Goal: Information Seeking & Learning: Learn about a topic

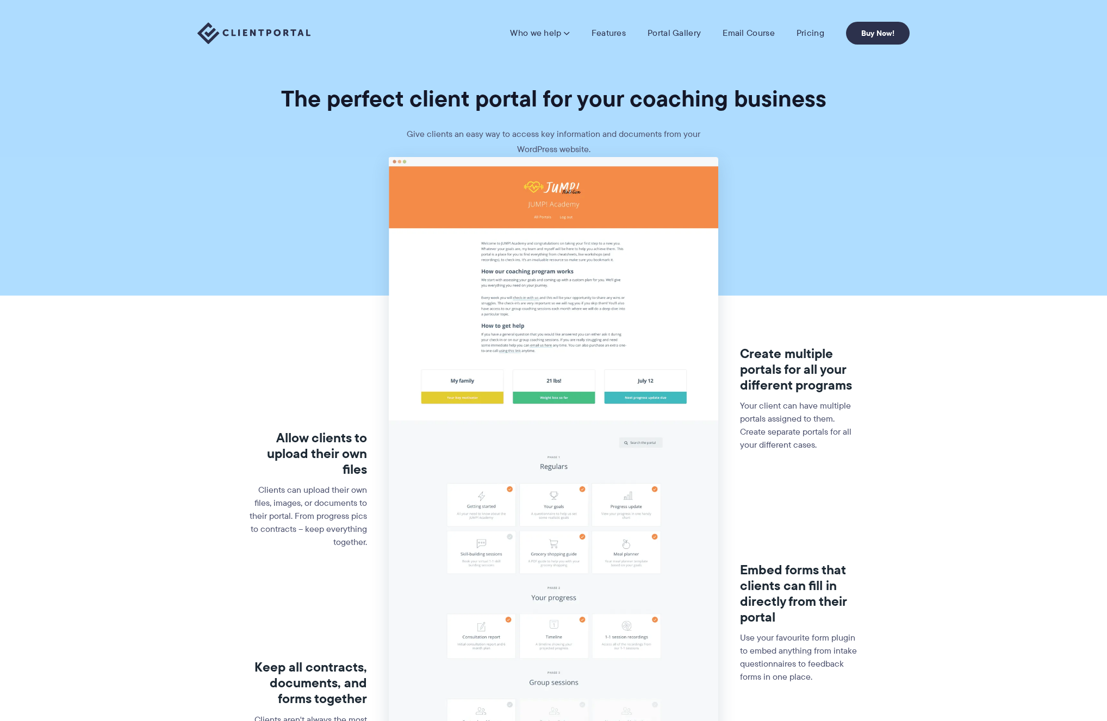
click at [288, 28] on img at bounding box center [253, 33] width 113 height 22
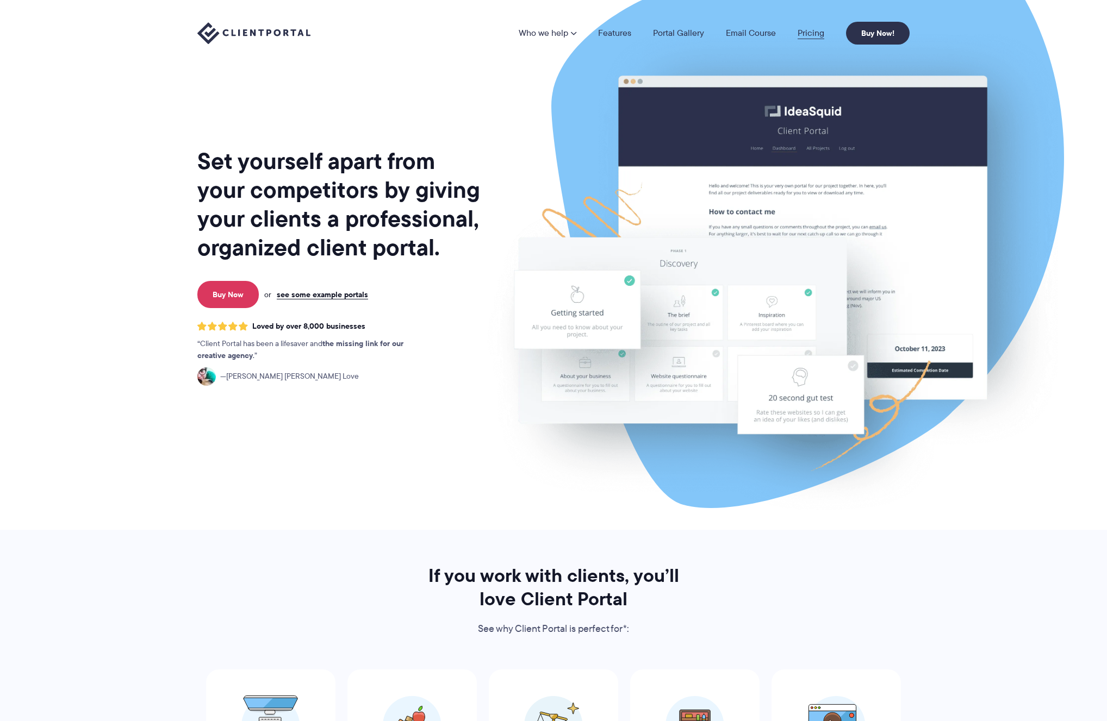
click at [809, 29] on link "Pricing" at bounding box center [810, 33] width 27 height 9
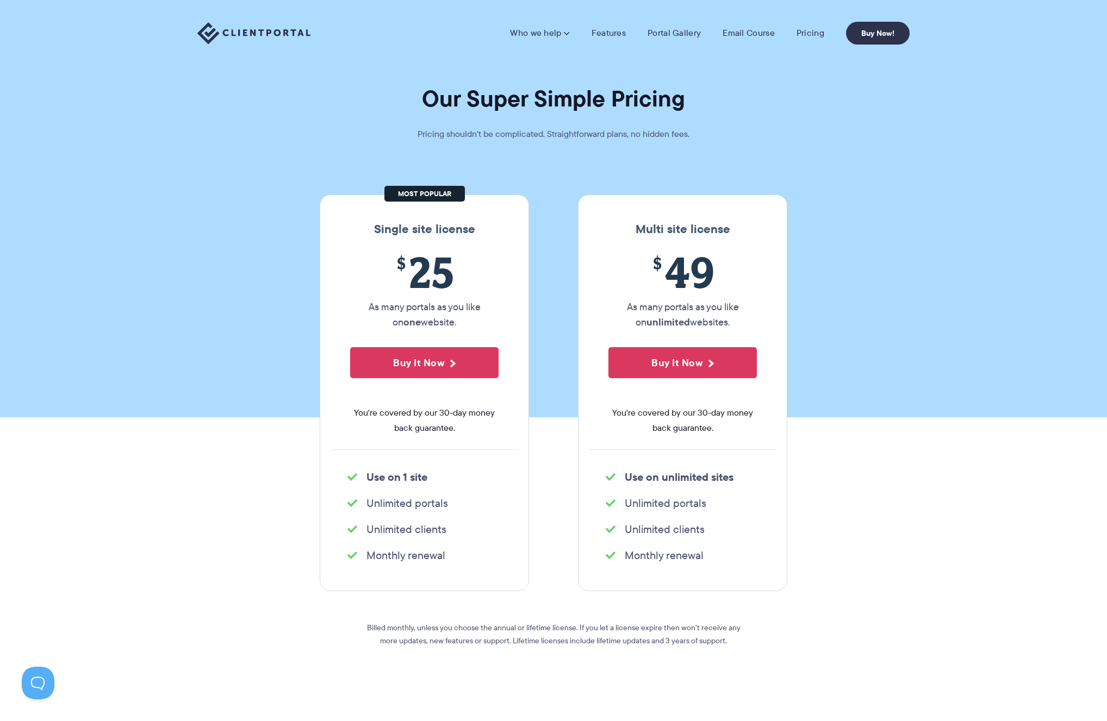
click at [282, 31] on img at bounding box center [253, 33] width 113 height 22
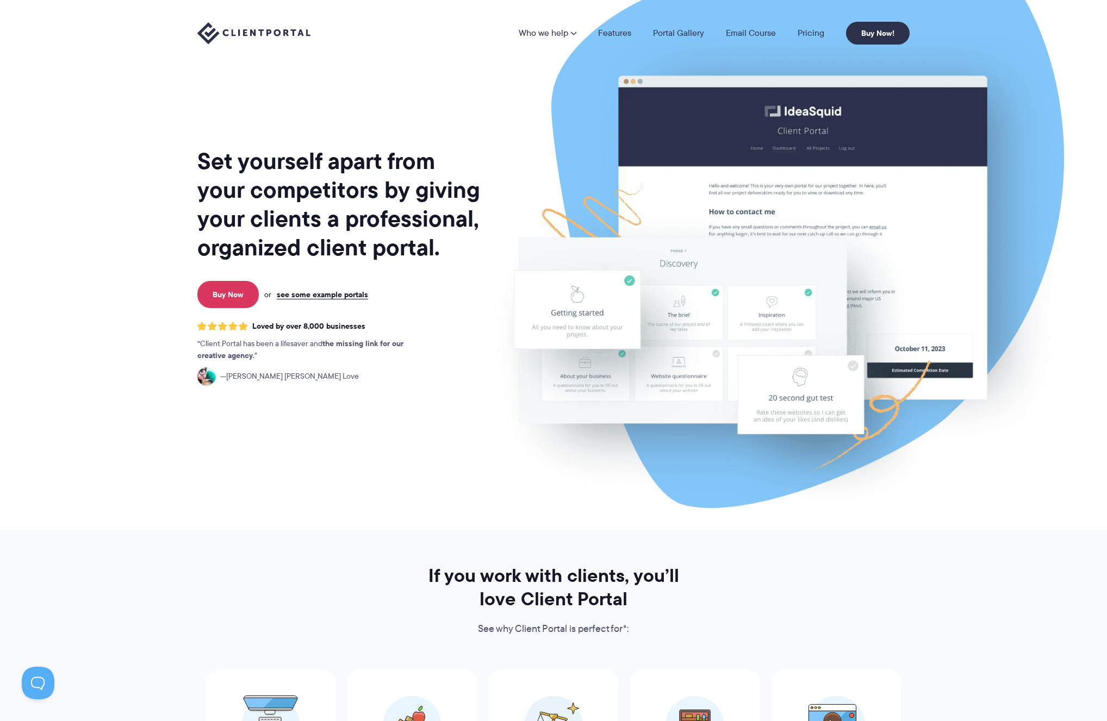
click at [669, 32] on link "Portal Gallery" at bounding box center [678, 33] width 51 height 9
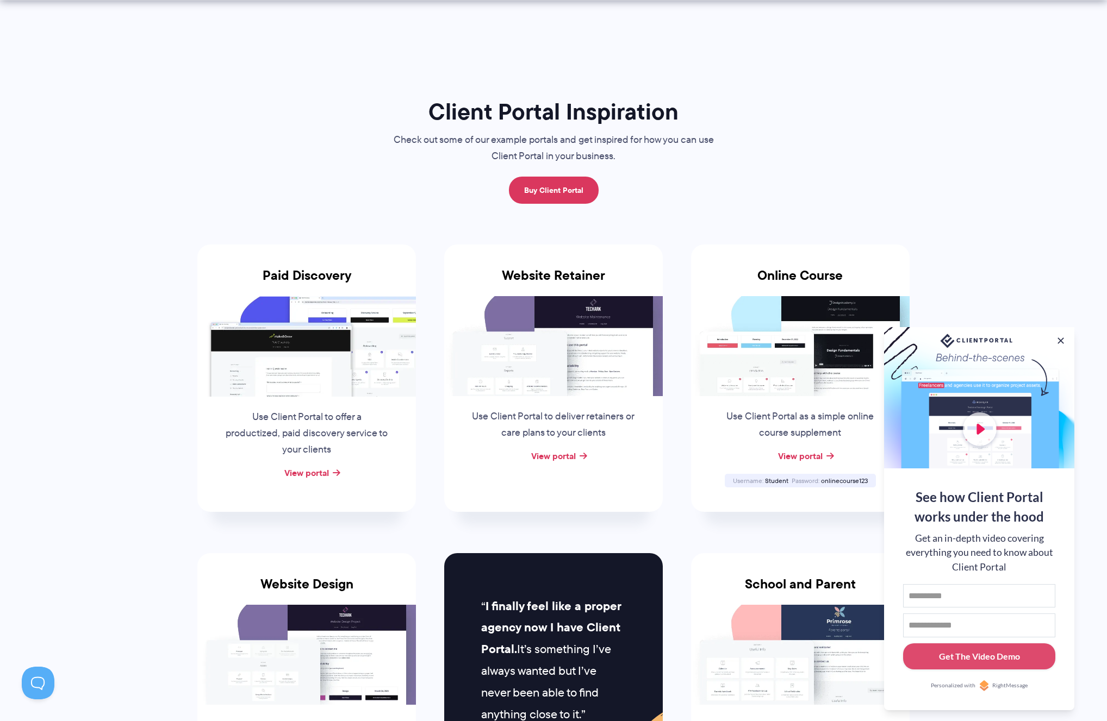
scroll to position [259, 0]
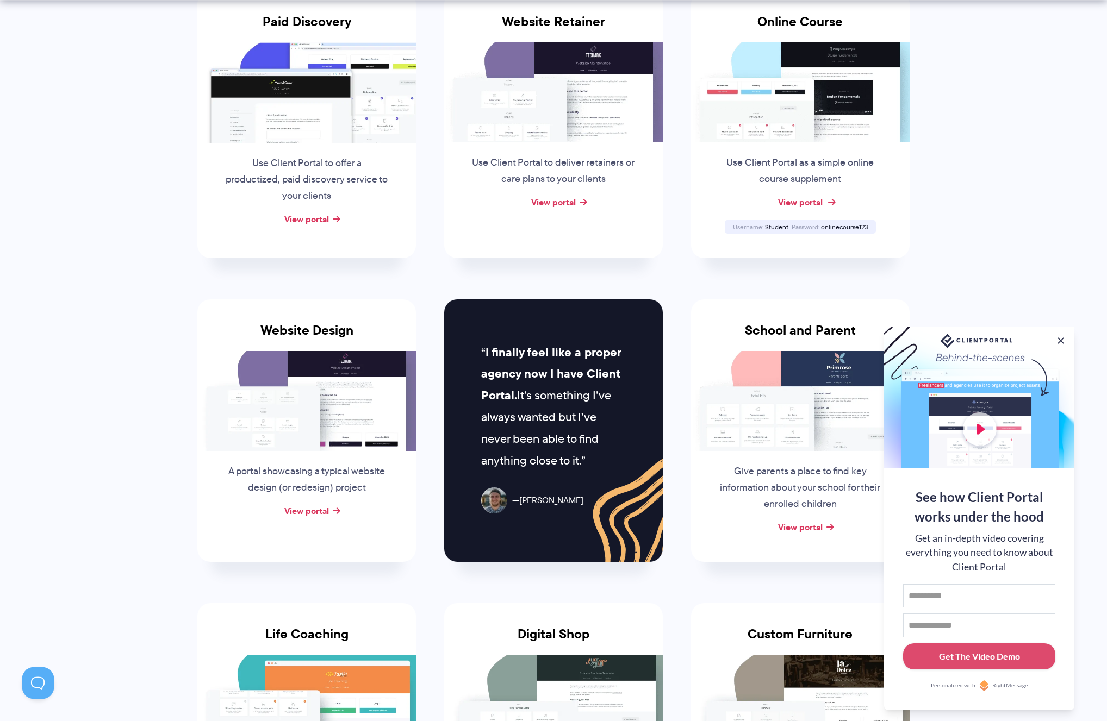
click at [786, 203] on link "View portal" at bounding box center [800, 202] width 45 height 13
click at [839, 226] on span "onlinecourse123" at bounding box center [844, 226] width 47 height 9
copy span "onlinecourse123"
click at [835, 153] on div "Use Client Portal as a simple online course supplement" at bounding box center [800, 168] width 187 height 52
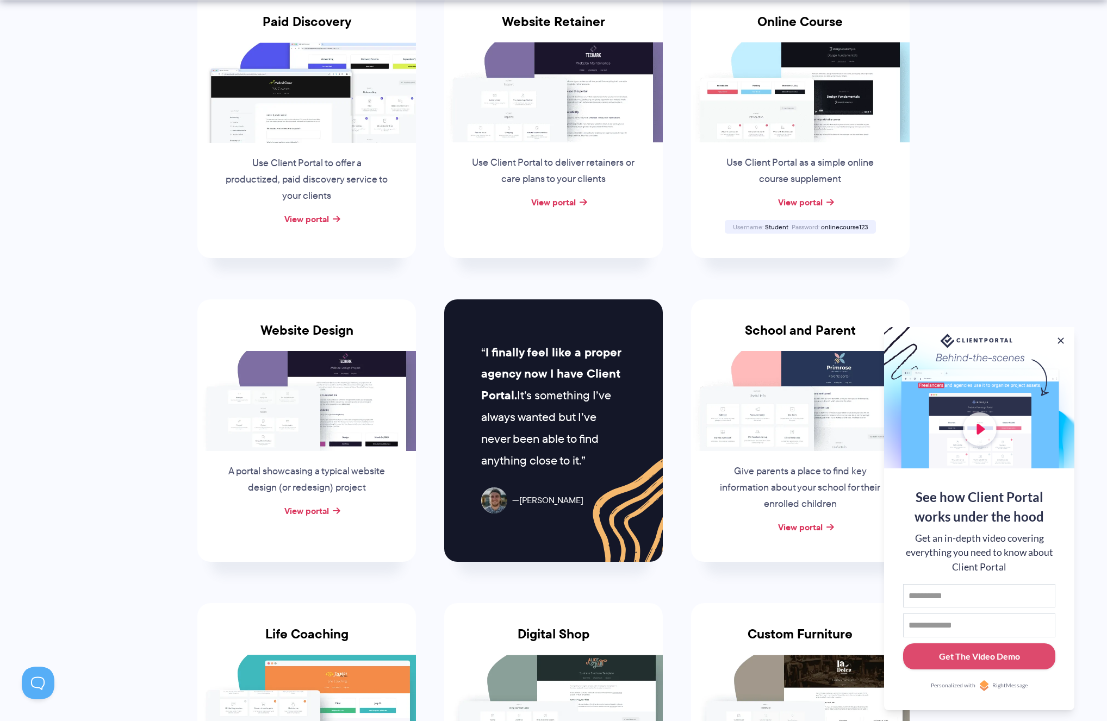
click at [813, 129] on img at bounding box center [800, 92] width 218 height 100
click at [805, 204] on link "View portal" at bounding box center [800, 202] width 45 height 13
click at [553, 202] on link "View portal" at bounding box center [553, 202] width 45 height 13
click at [298, 222] on link "View portal" at bounding box center [306, 219] width 45 height 13
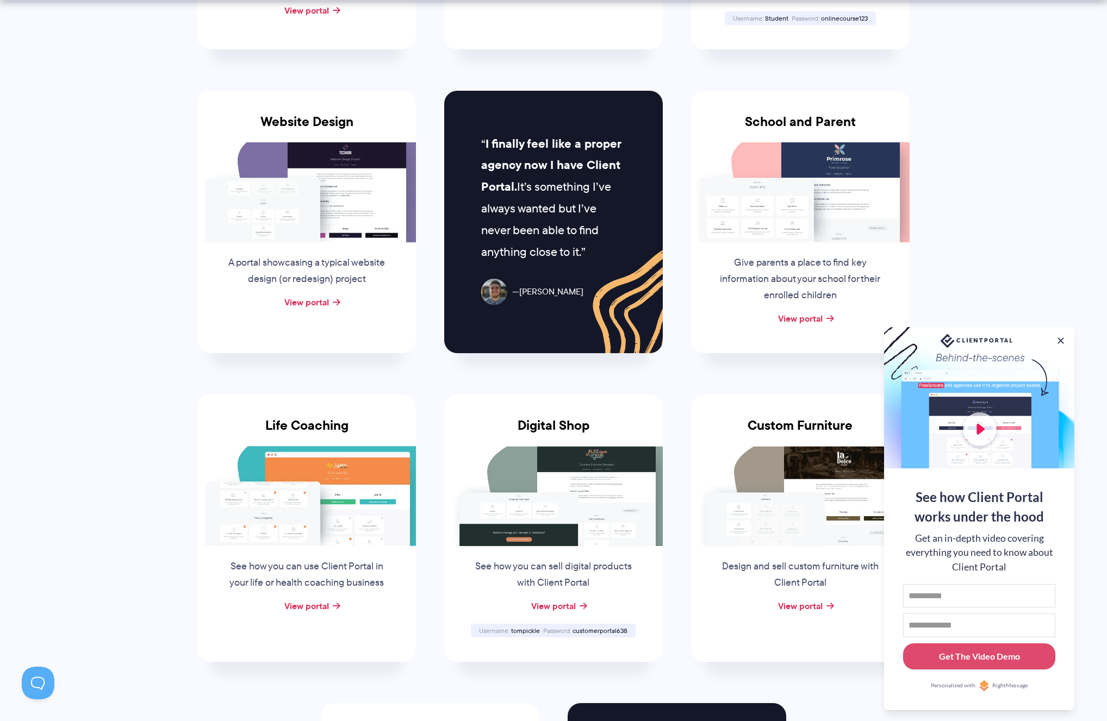
scroll to position [505, 0]
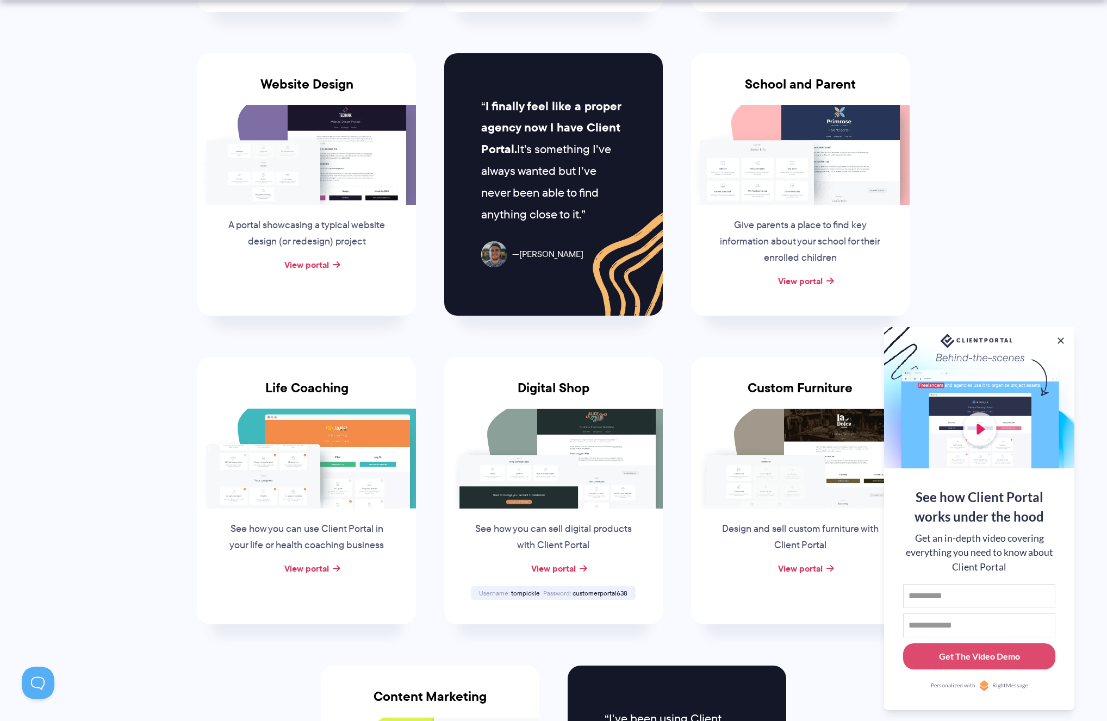
click at [329, 257] on div "View portal" at bounding box center [306, 265] width 218 height 16
click at [324, 263] on link "View portal" at bounding box center [306, 264] width 45 height 13
click at [289, 391] on h3 "Life Coaching" at bounding box center [306, 394] width 218 height 28
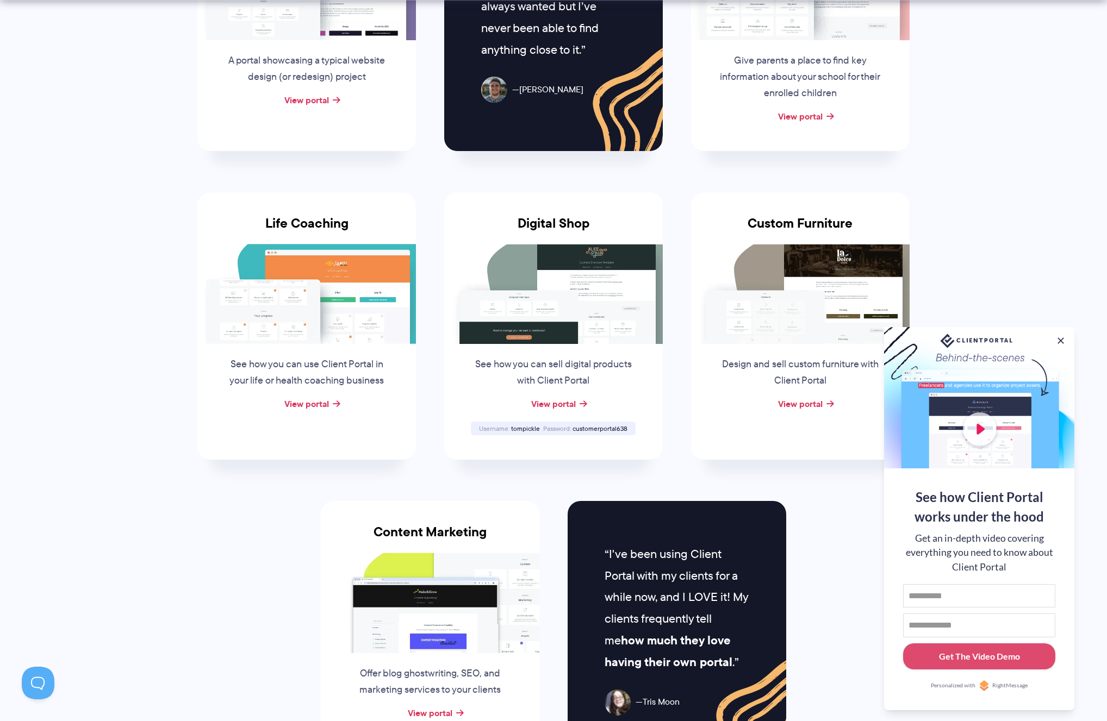
scroll to position [671, 0]
click at [306, 402] on link "View portal" at bounding box center [306, 403] width 45 height 13
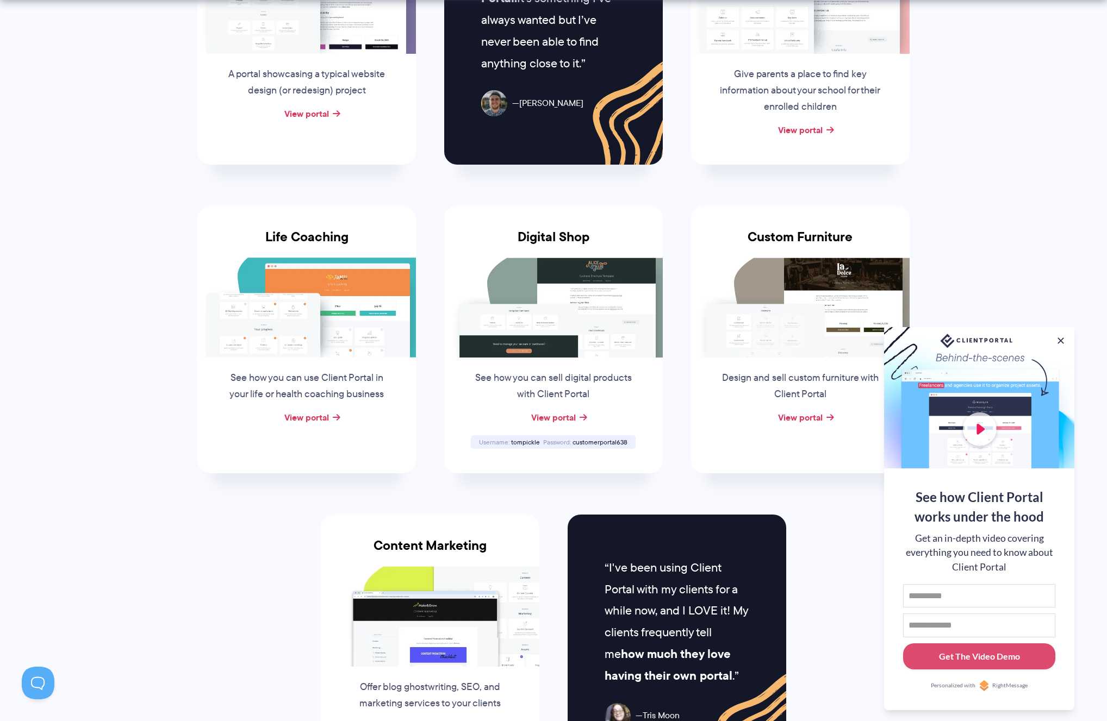
scroll to position [1353, 0]
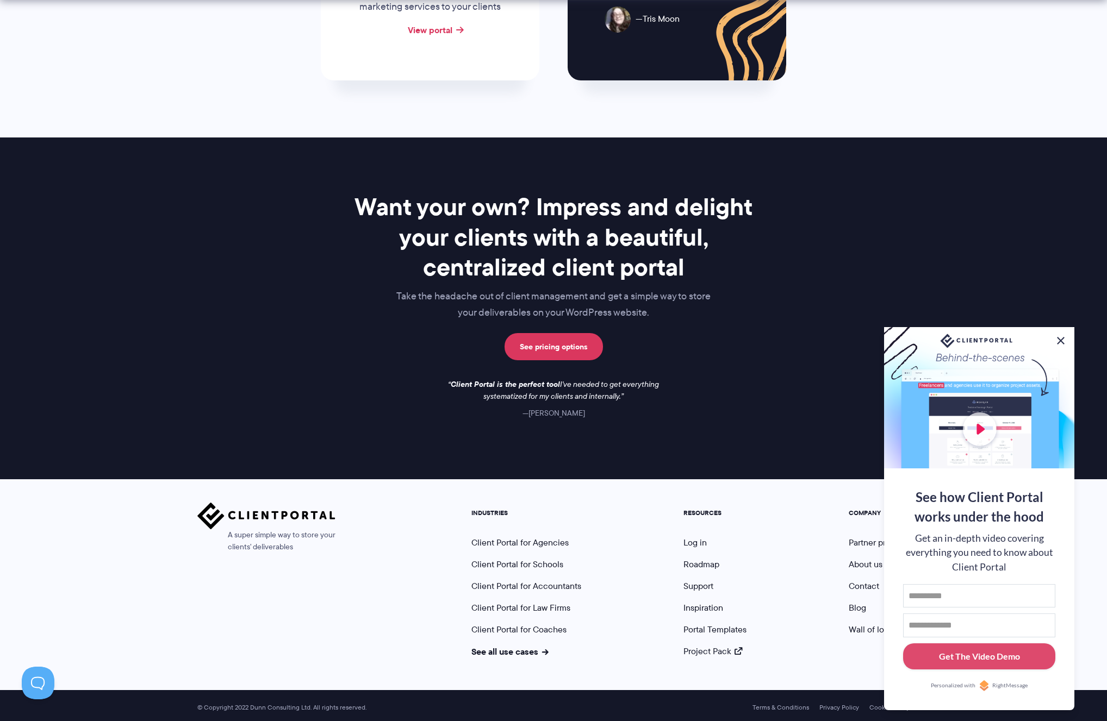
click at [1063, 339] on button at bounding box center [1060, 340] width 13 height 13
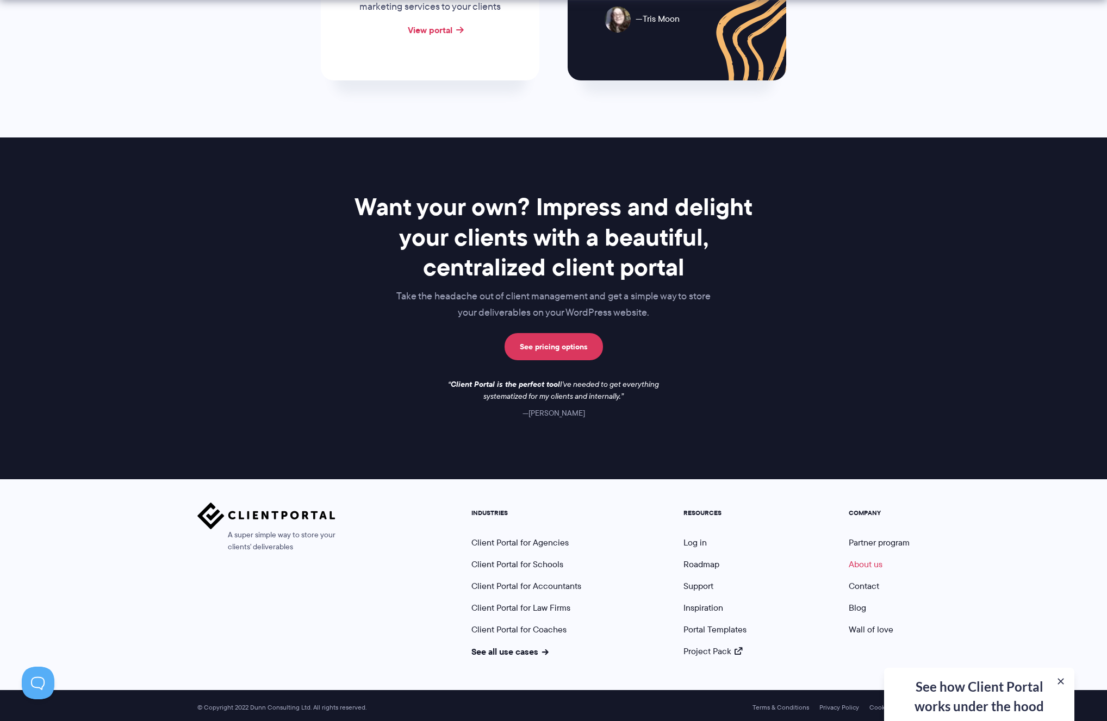
click at [867, 560] on link "About us" at bounding box center [865, 564] width 34 height 13
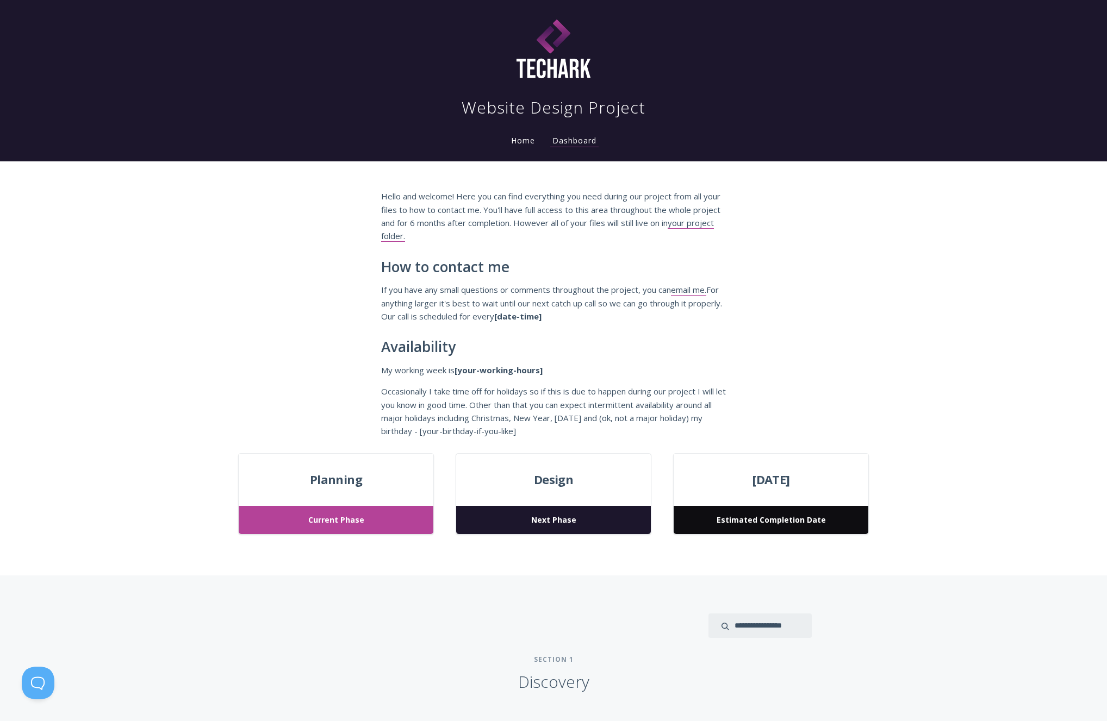
scroll to position [14, 0]
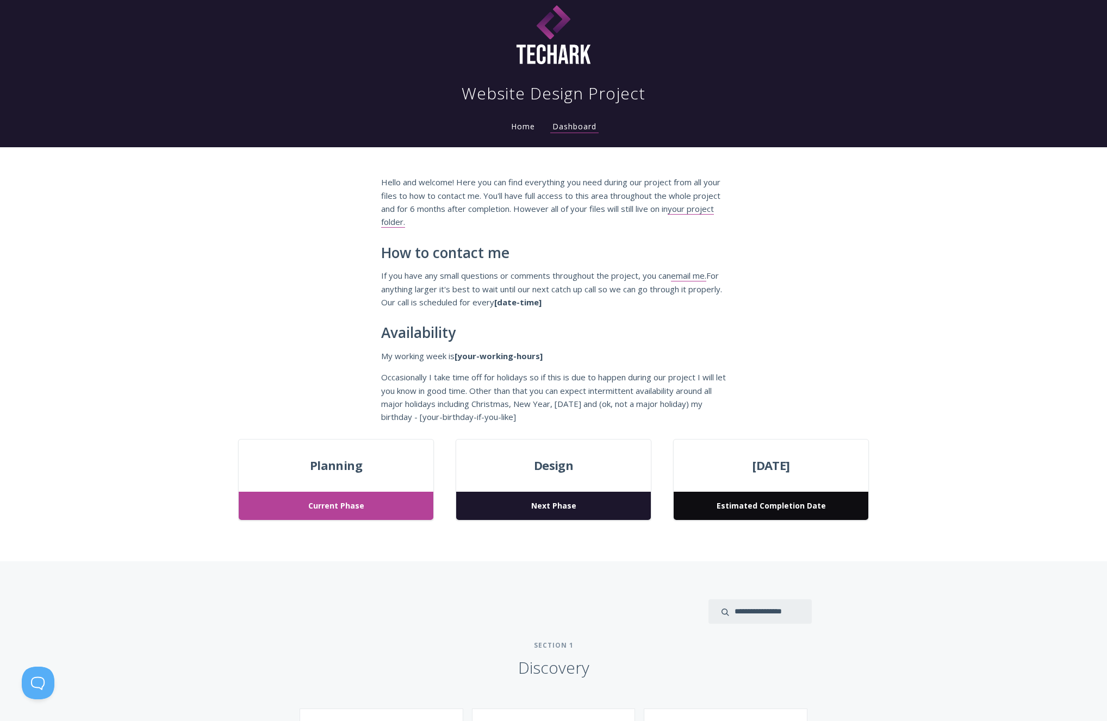
click at [515, 126] on link "Home" at bounding box center [523, 126] width 28 height 10
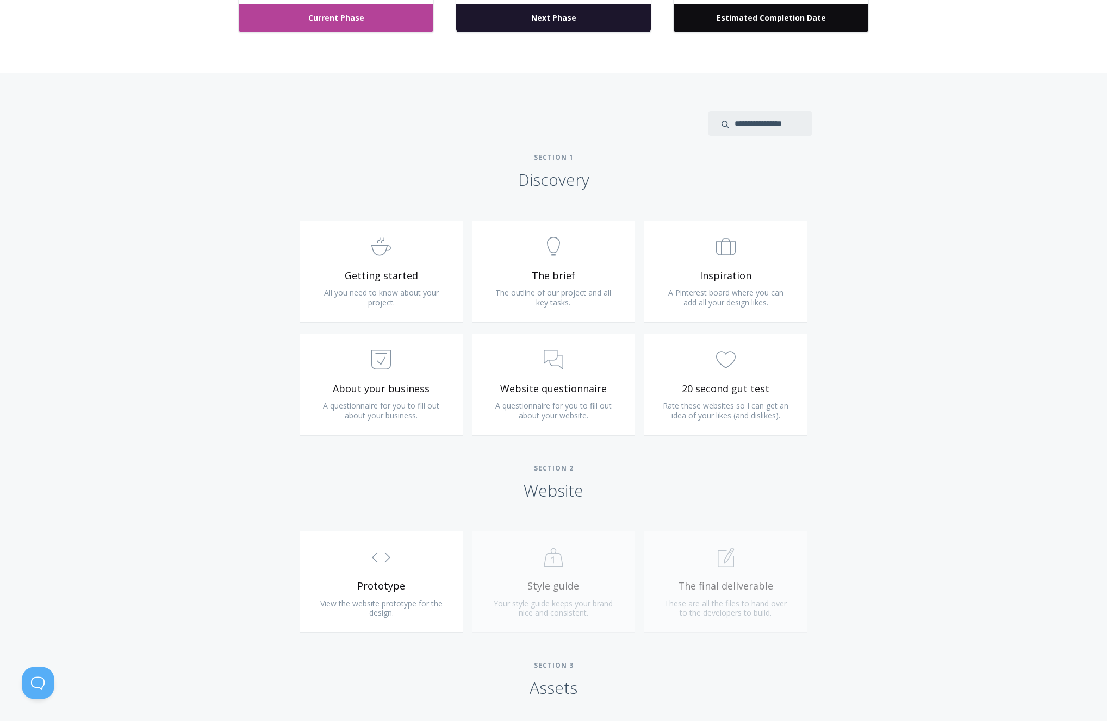
scroll to position [547, 0]
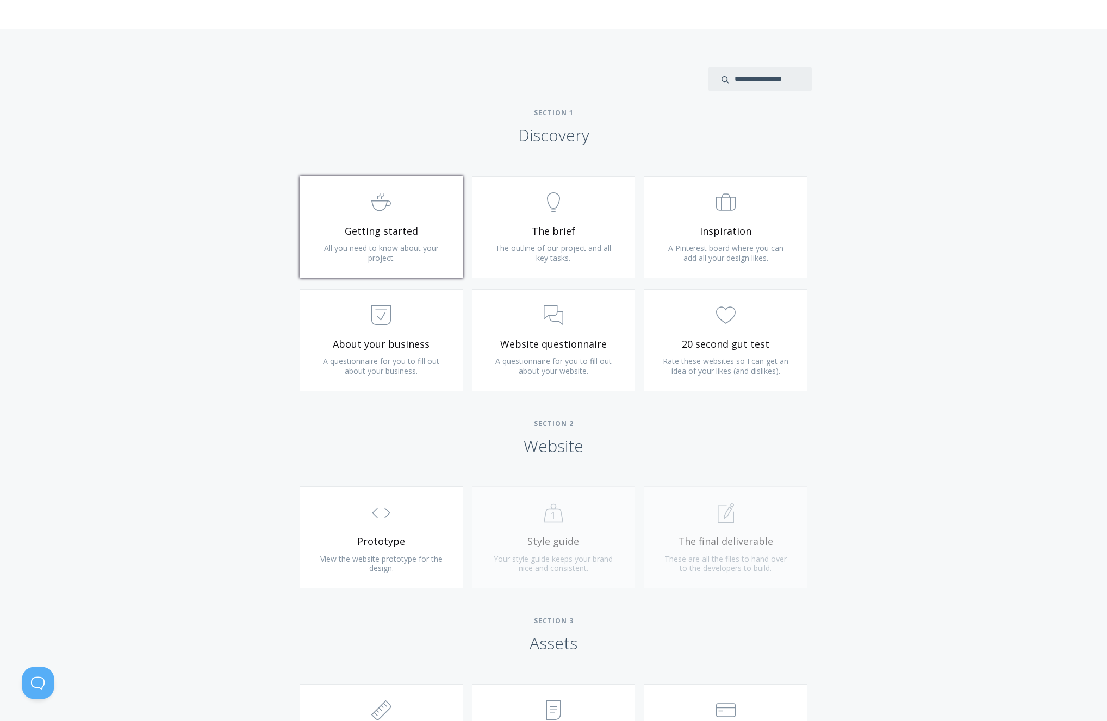
click at [437, 200] on span ".st0{fill:none;stroke:#000000;stroke-width:2;stroke-miterlimit:10;} Untitled-22" at bounding box center [381, 202] width 130 height 33
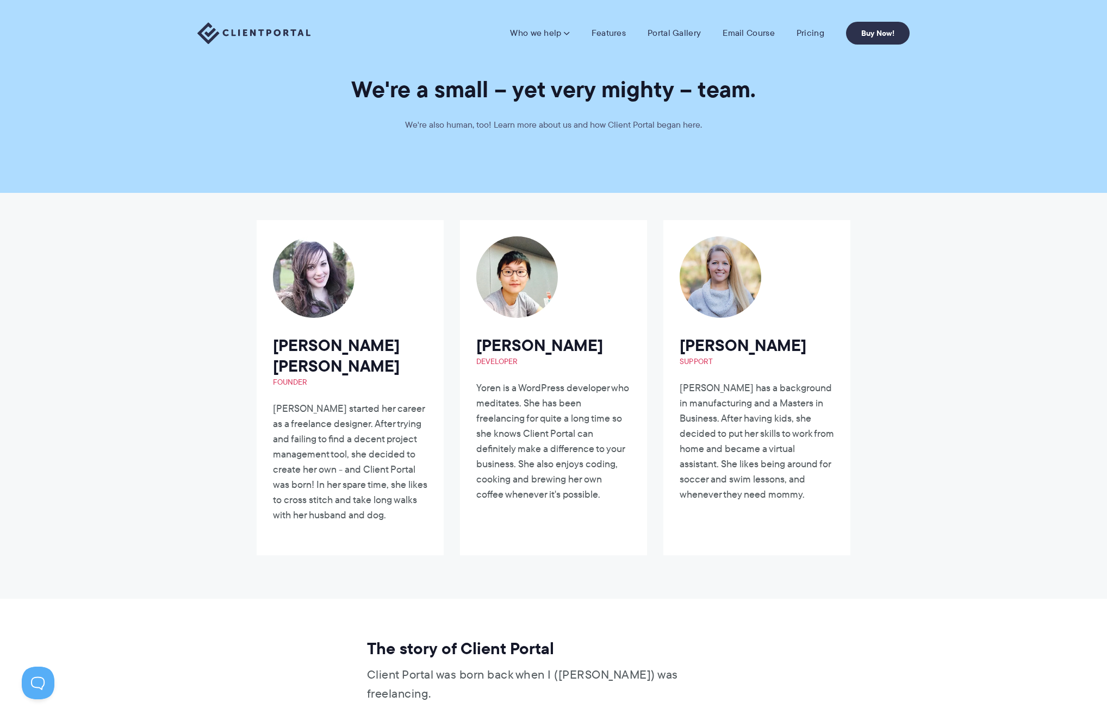
click at [268, 26] on img at bounding box center [253, 33] width 113 height 22
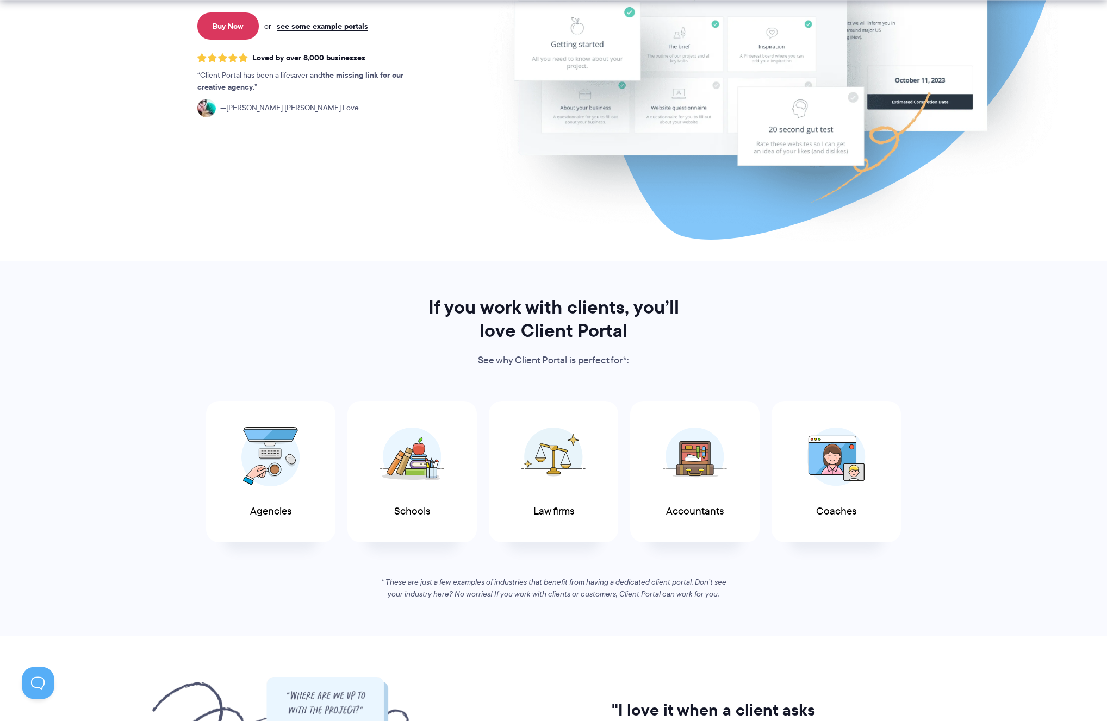
scroll to position [362, 0]
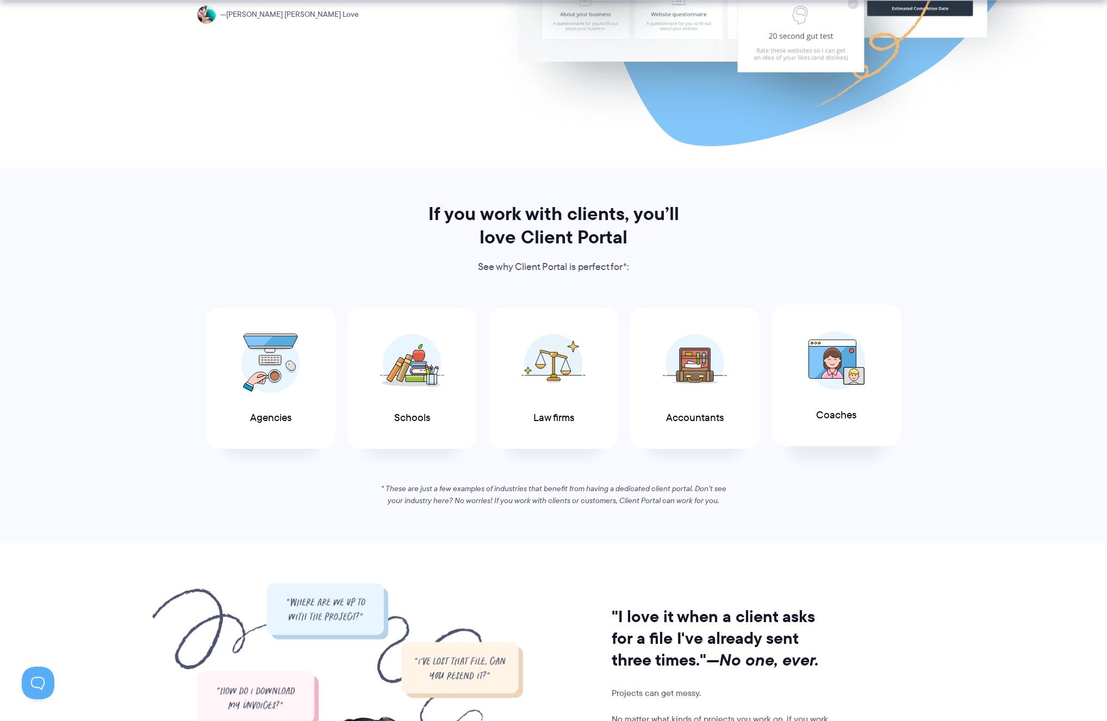
click at [869, 420] on div "Coaches" at bounding box center [835, 376] width 129 height 142
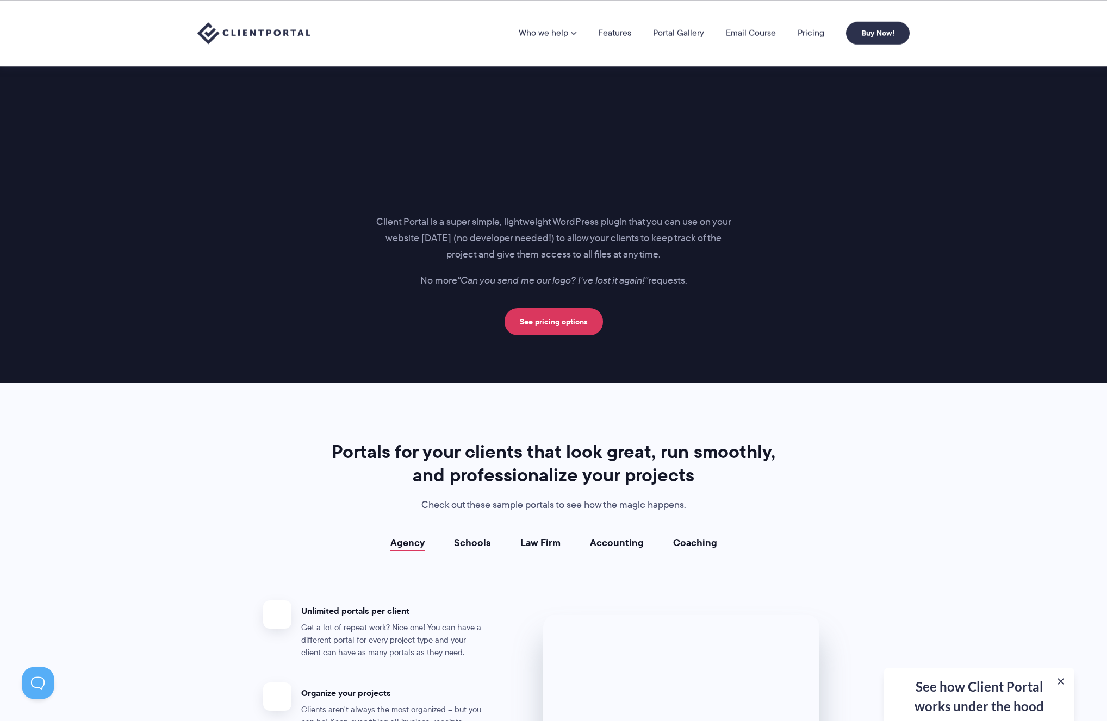
scroll to position [1766, 0]
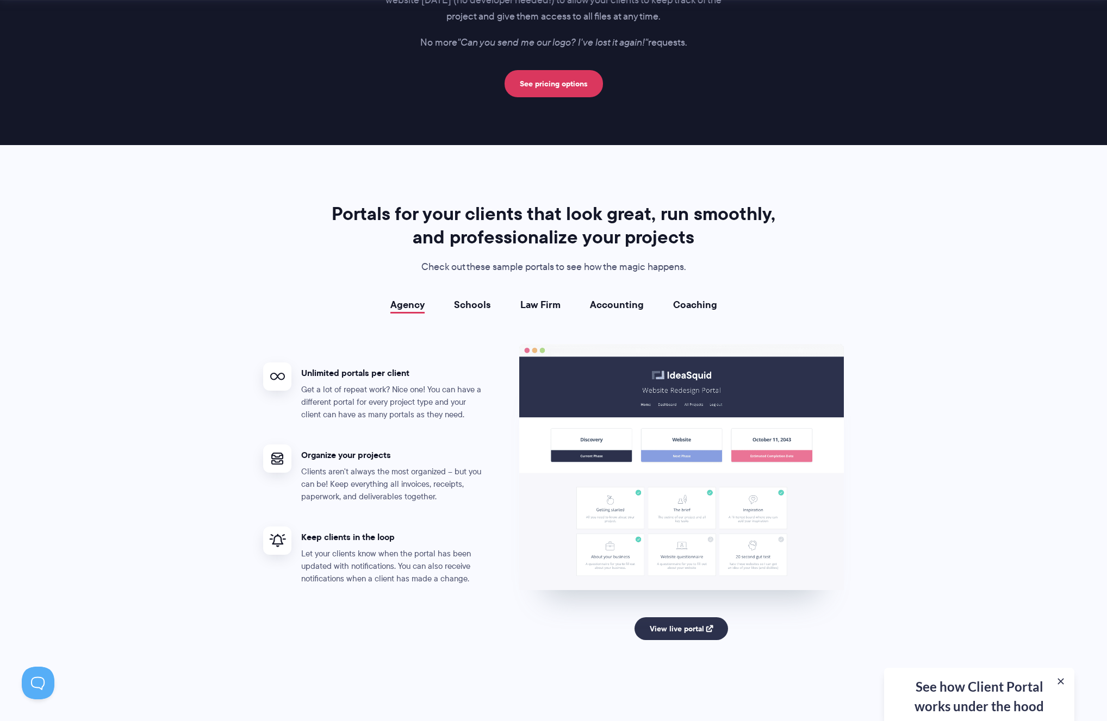
click at [709, 305] on link "Coaching" at bounding box center [695, 304] width 44 height 11
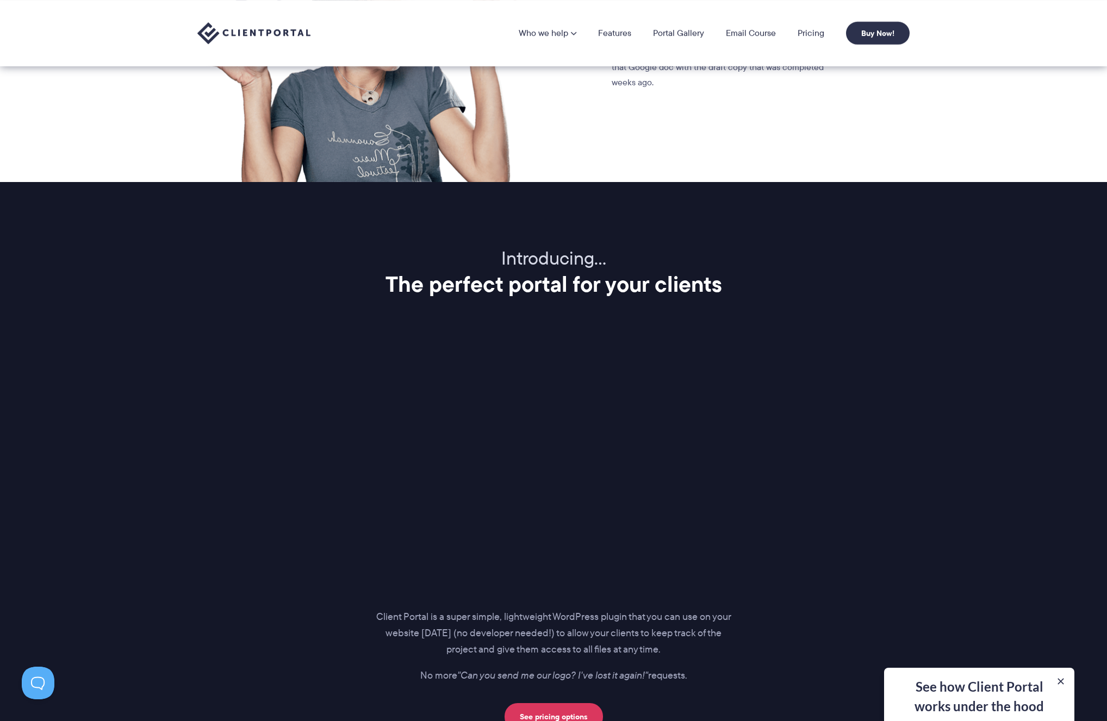
scroll to position [0, 0]
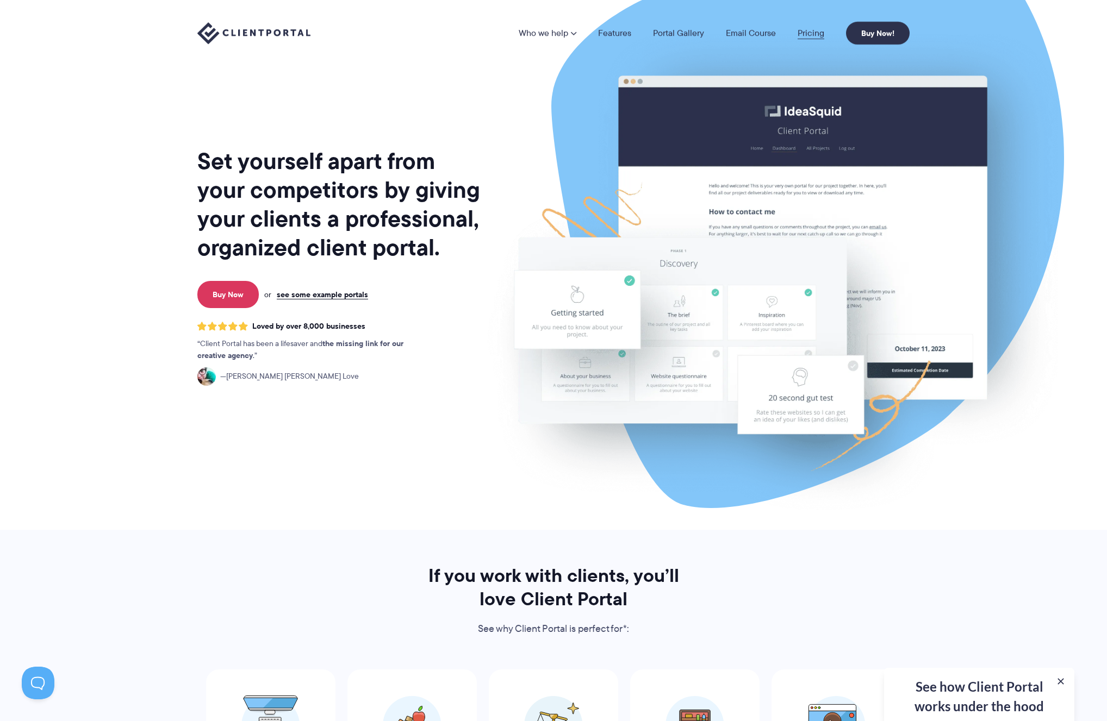
click at [799, 29] on link "Pricing" at bounding box center [810, 33] width 27 height 9
